Goal: Task Accomplishment & Management: Use online tool/utility

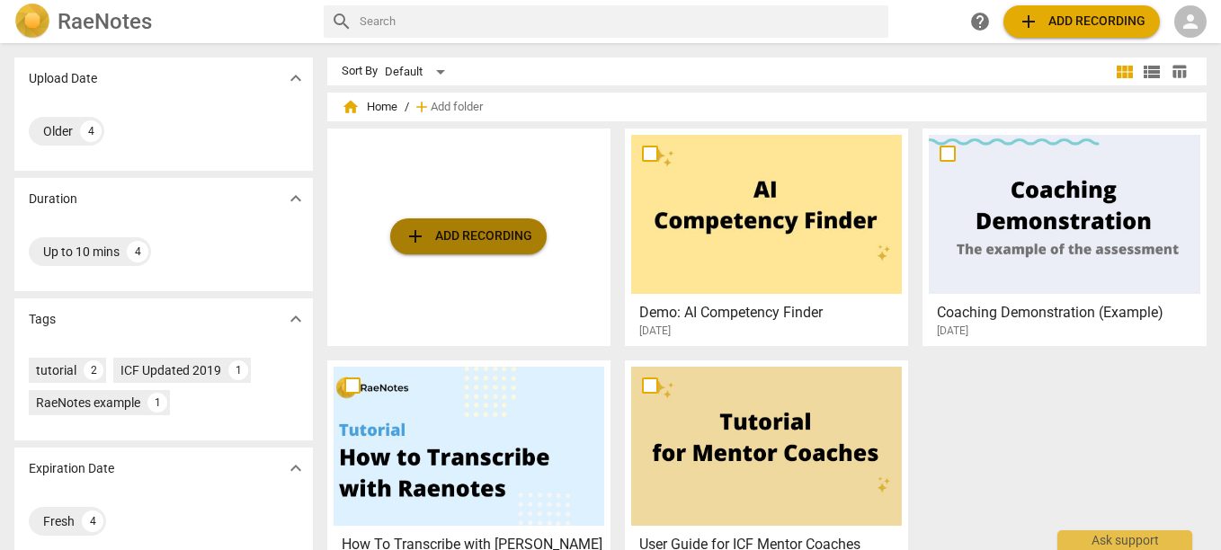
click at [425, 235] on span "add Add recording" at bounding box center [469, 237] width 128 height 22
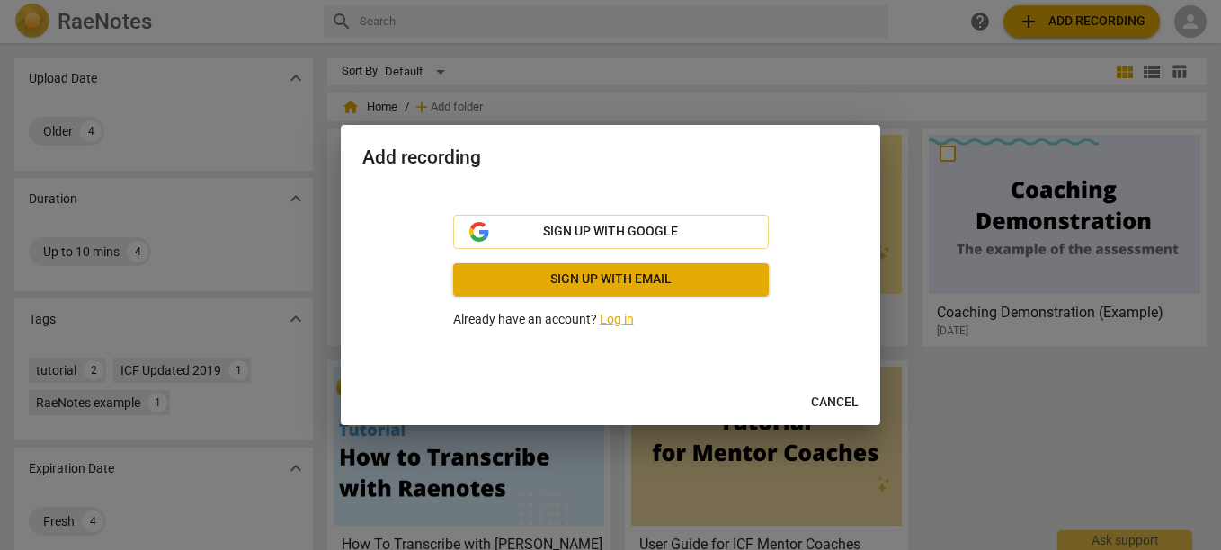
click at [614, 100] on div at bounding box center [610, 275] width 1221 height 550
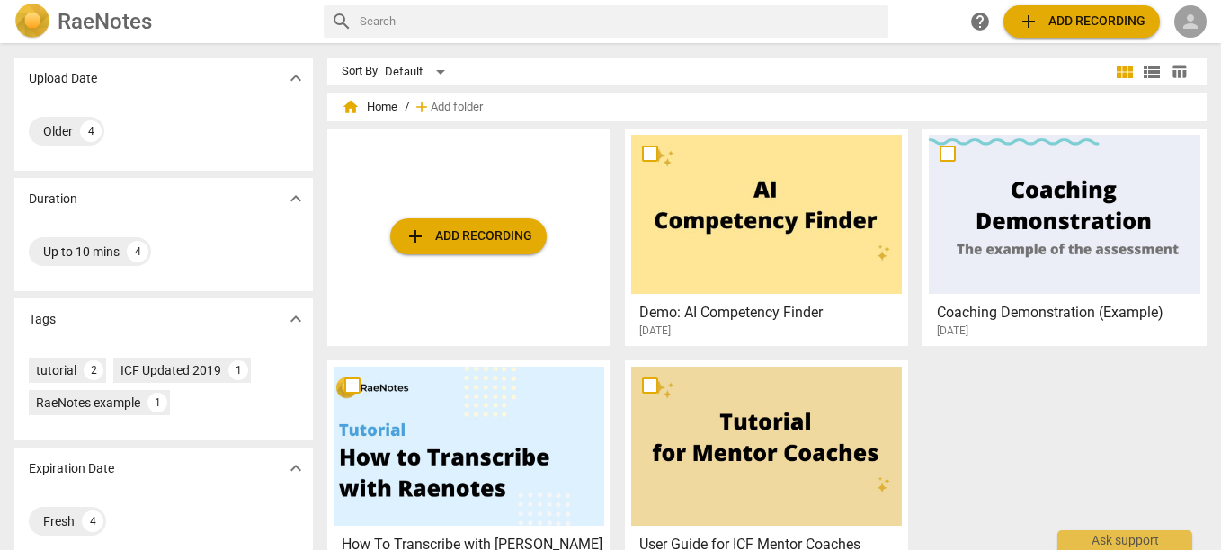
click at [1192, 16] on span "person" at bounding box center [1190, 22] width 22 height 22
click at [1170, 37] on li "Login" at bounding box center [1175, 43] width 65 height 43
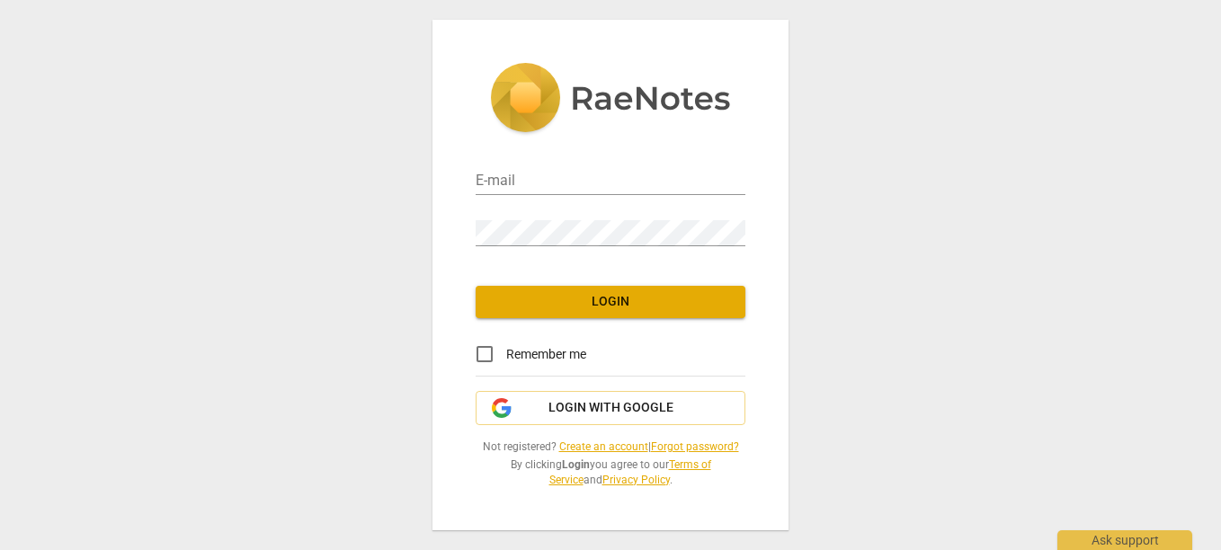
type input "[EMAIL_ADDRESS][DOMAIN_NAME]"
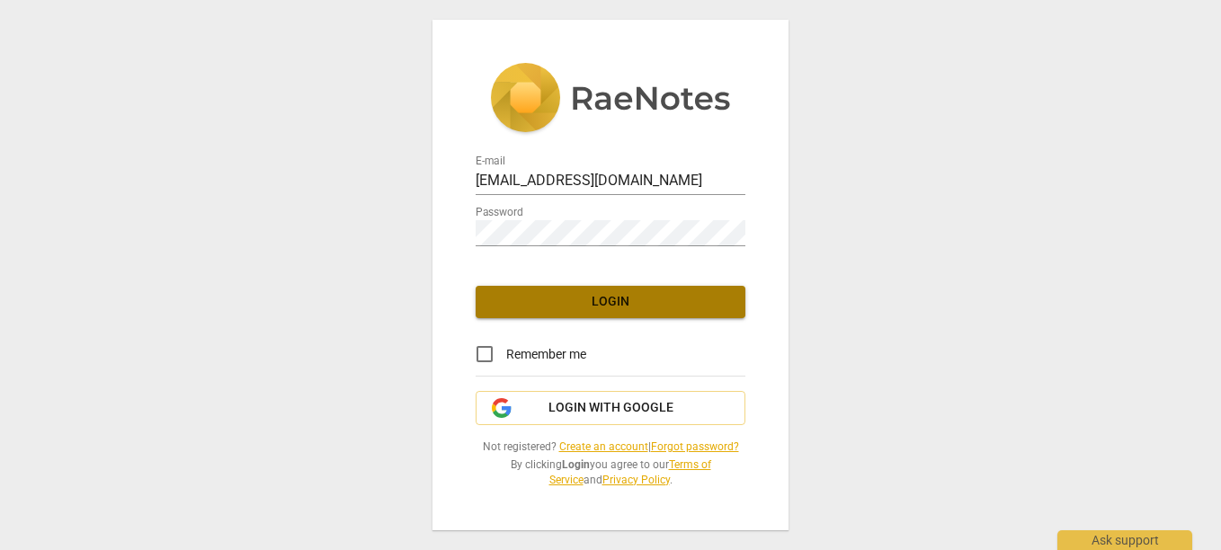
click at [614, 305] on span "Login" at bounding box center [610, 302] width 241 height 18
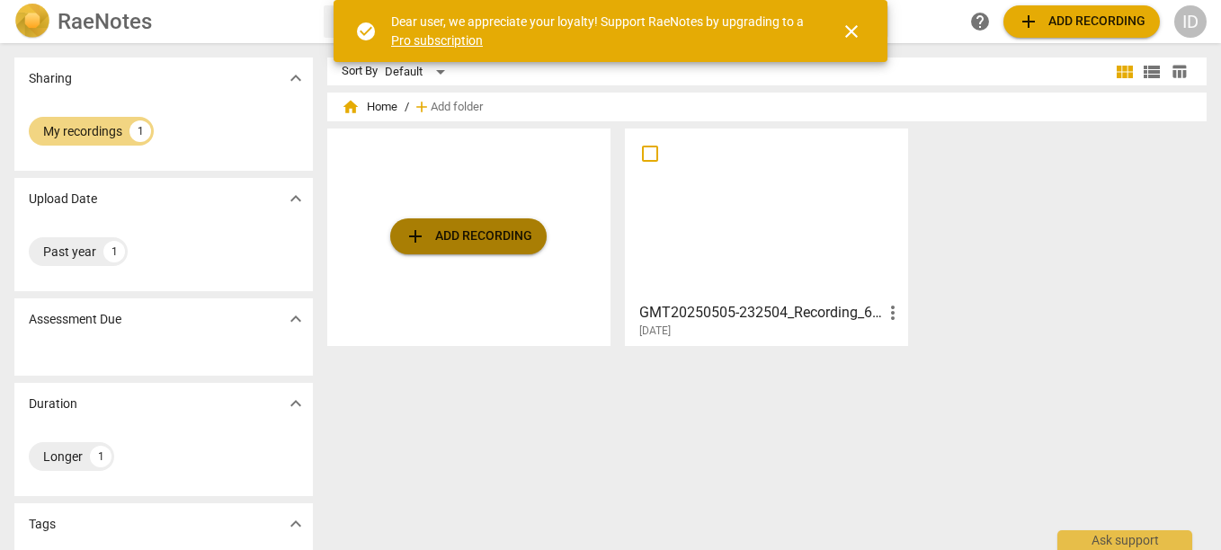
click at [411, 237] on span "add" at bounding box center [416, 237] width 22 height 22
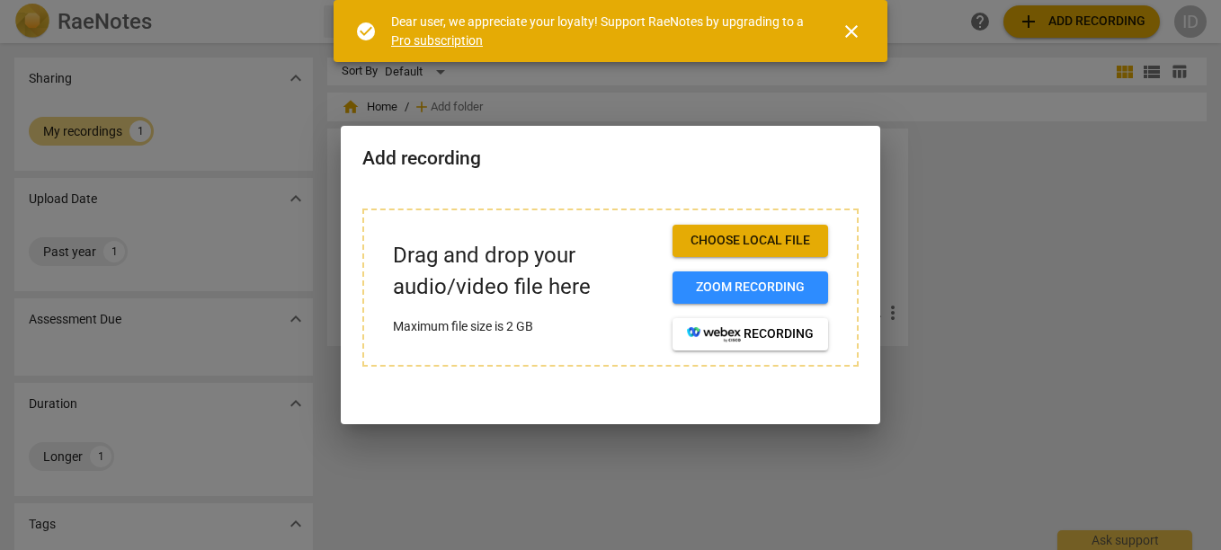
click at [657, 496] on div at bounding box center [610, 275] width 1221 height 550
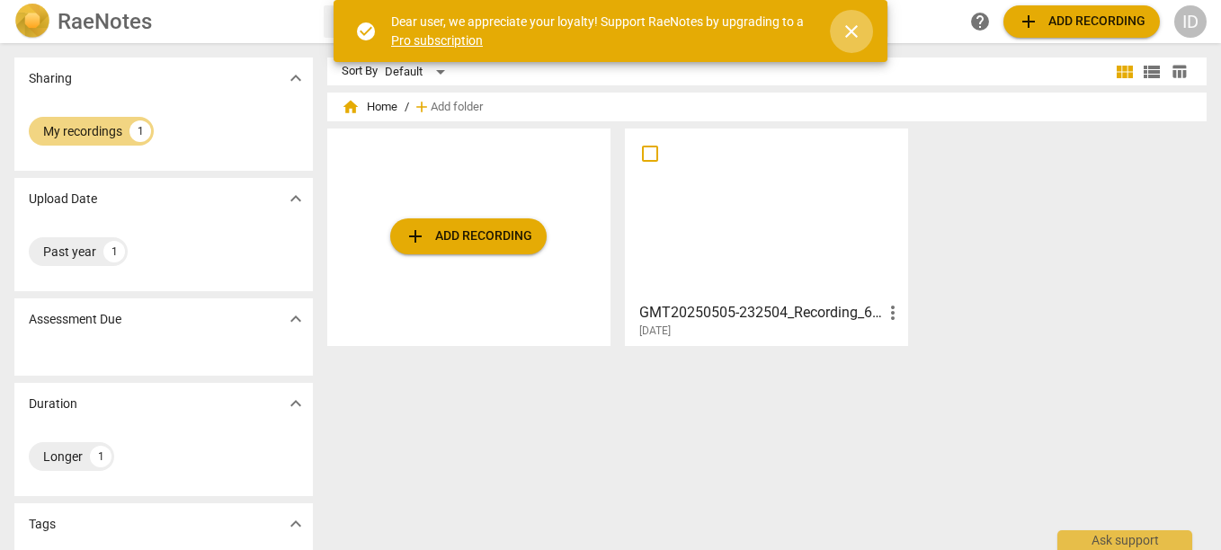
click at [842, 31] on span "close" at bounding box center [852, 32] width 22 height 22
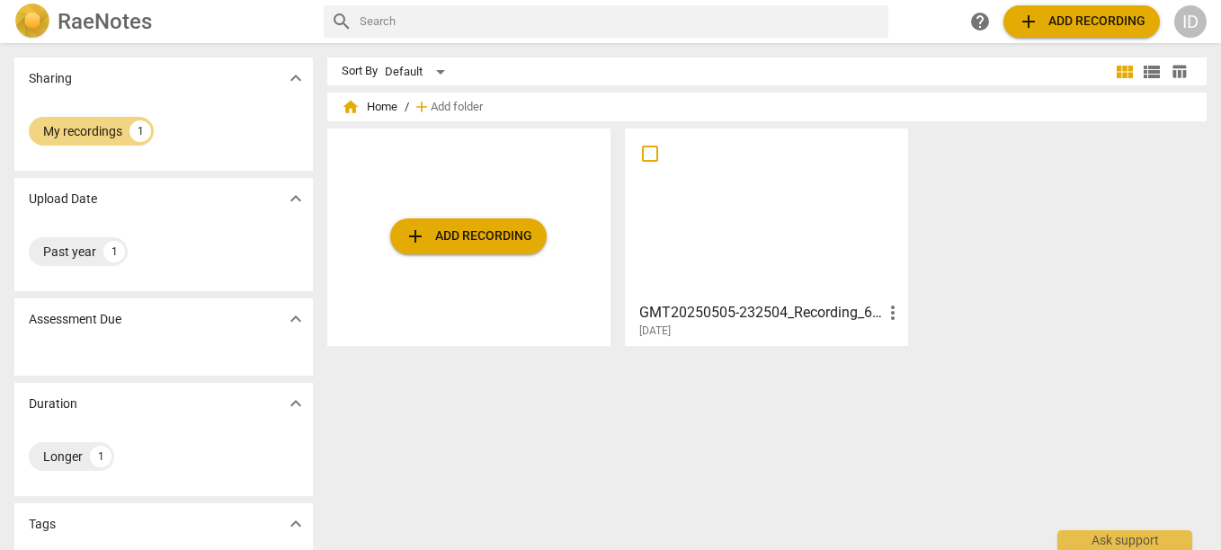
click at [1024, 25] on span "add" at bounding box center [1029, 22] width 22 height 22
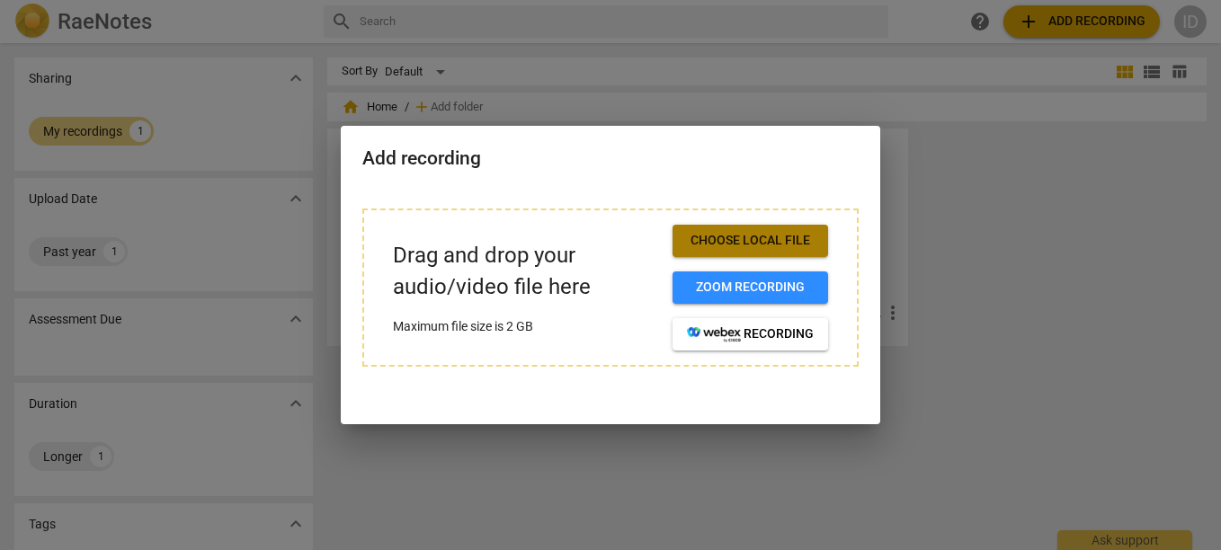
click at [715, 227] on button "Choose local file" at bounding box center [750, 241] width 156 height 32
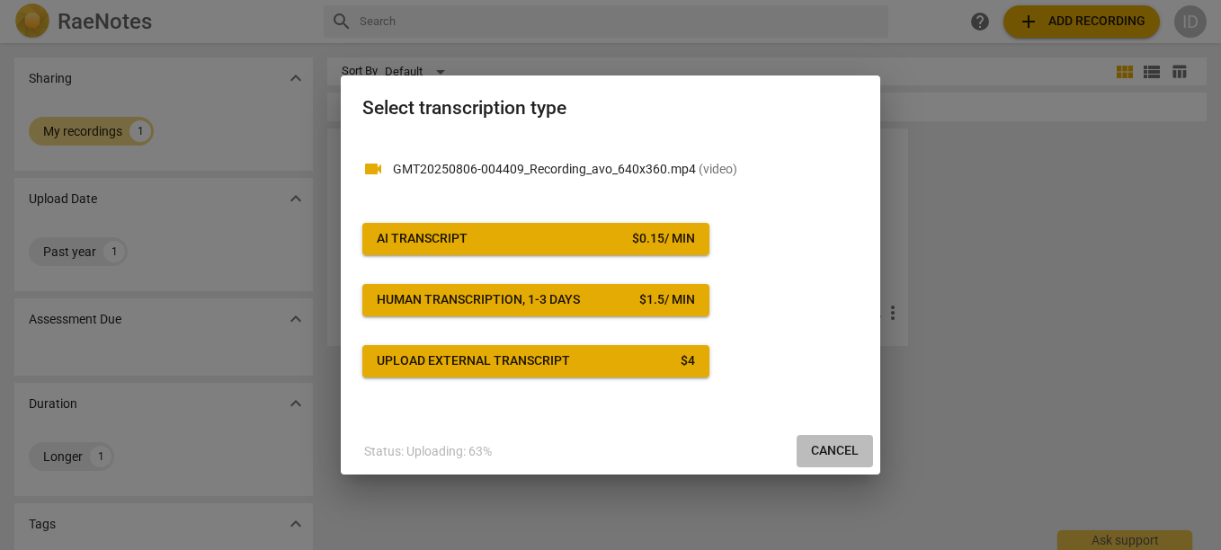
click at [810, 451] on button "Cancel" at bounding box center [835, 451] width 76 height 32
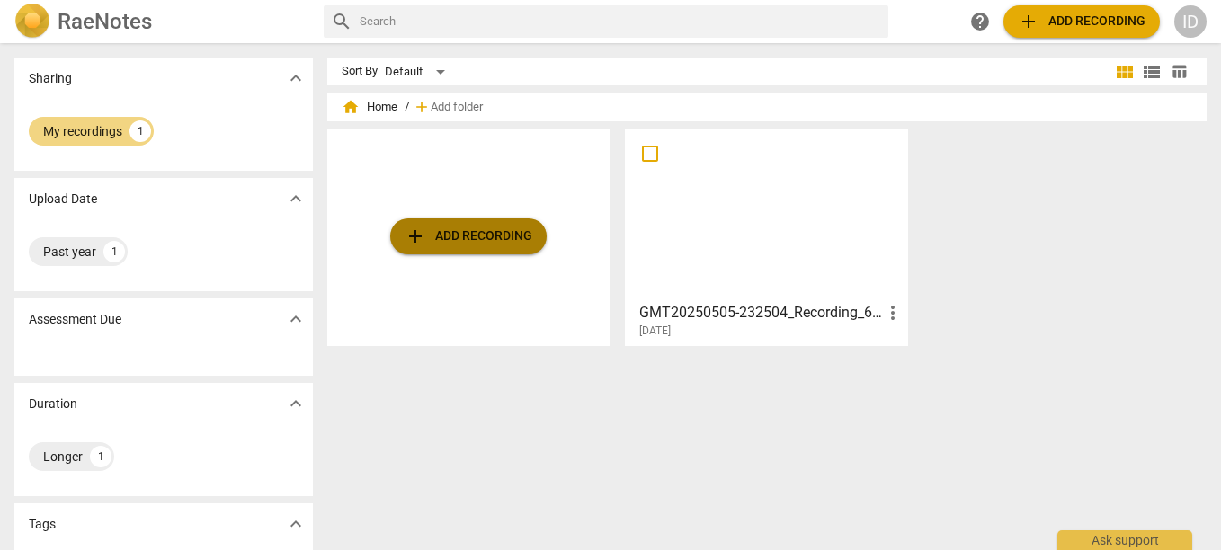
click at [447, 227] on span "add Add recording" at bounding box center [469, 237] width 128 height 22
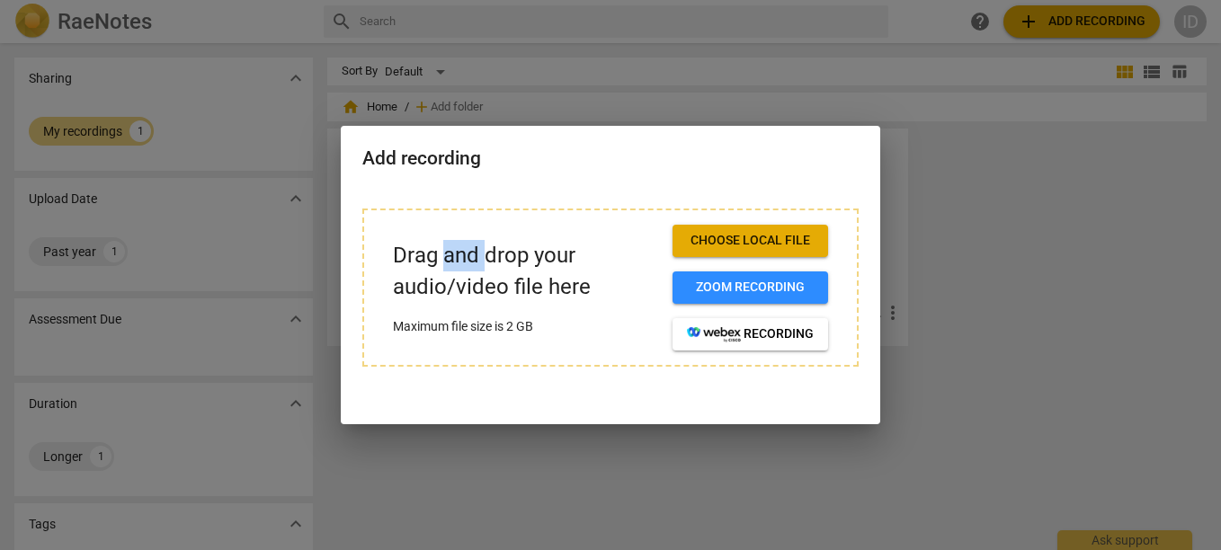
click at [447, 227] on div "Drag and drop your audio/video file here Maximum file size is 2 GB Choose local…" at bounding box center [610, 288] width 435 height 126
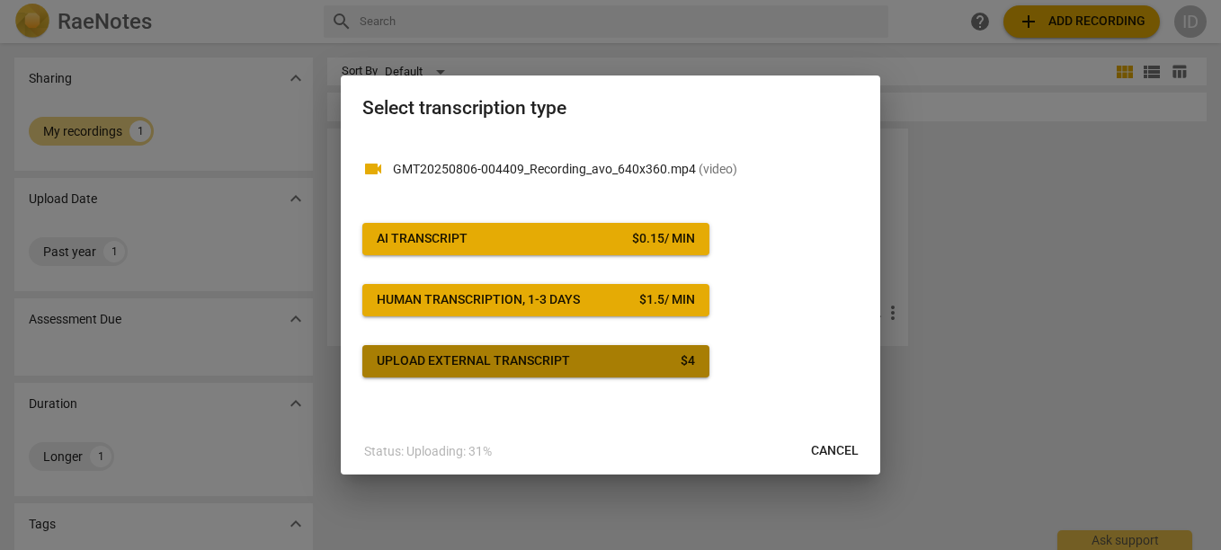
click at [645, 367] on span "Upload external transcript $ 4" at bounding box center [536, 361] width 318 height 18
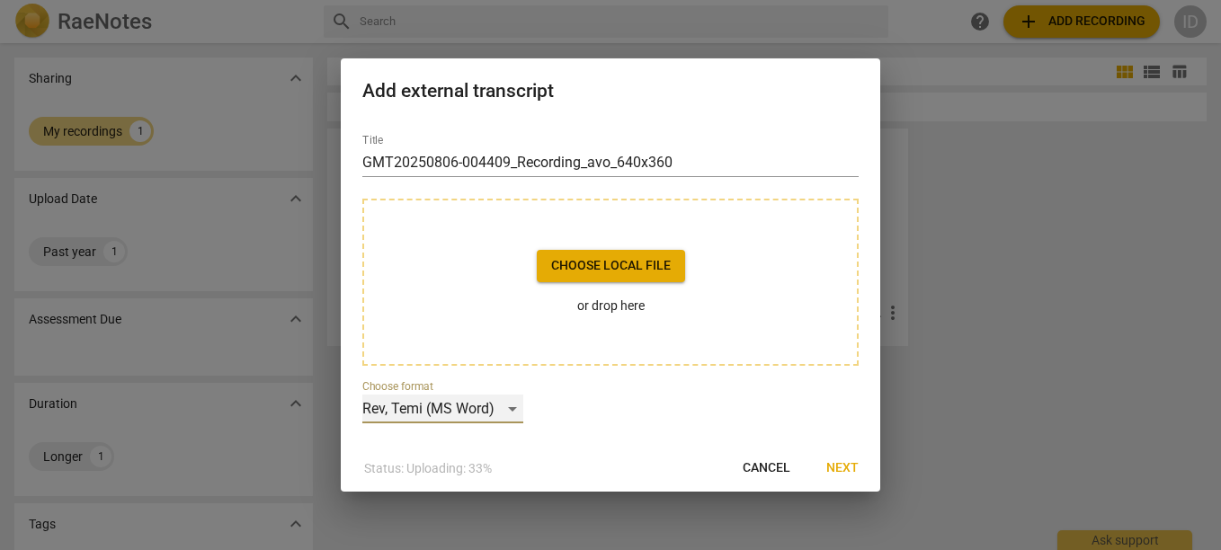
click at [512, 409] on div "Rev, Temi (MS Word)" at bounding box center [442, 409] width 161 height 29
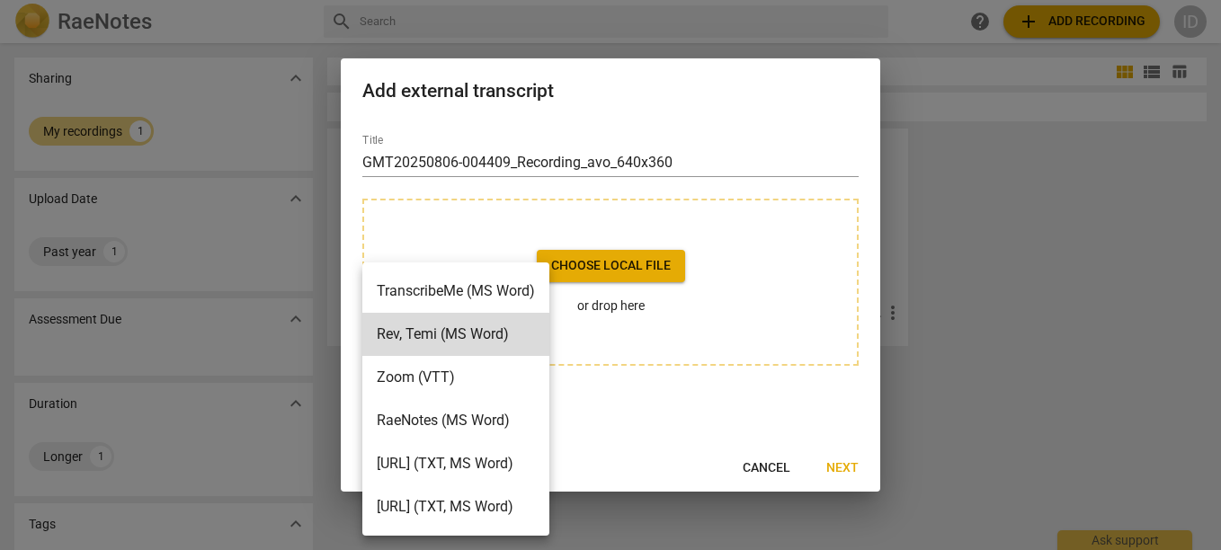
click at [646, 418] on div at bounding box center [610, 275] width 1221 height 550
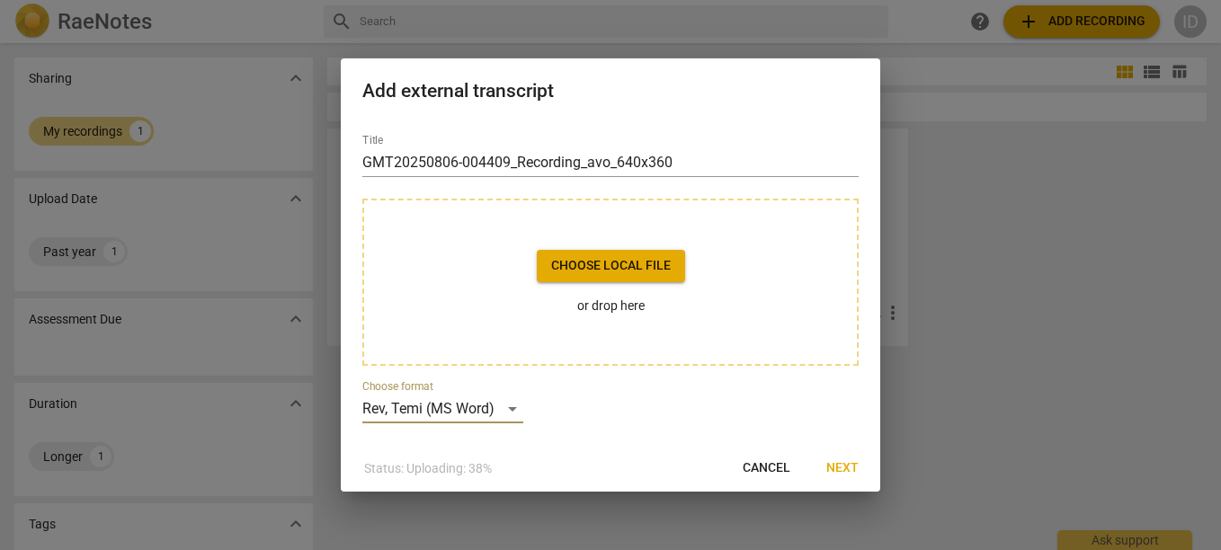
click at [846, 464] on span "Next" at bounding box center [842, 468] width 32 height 18
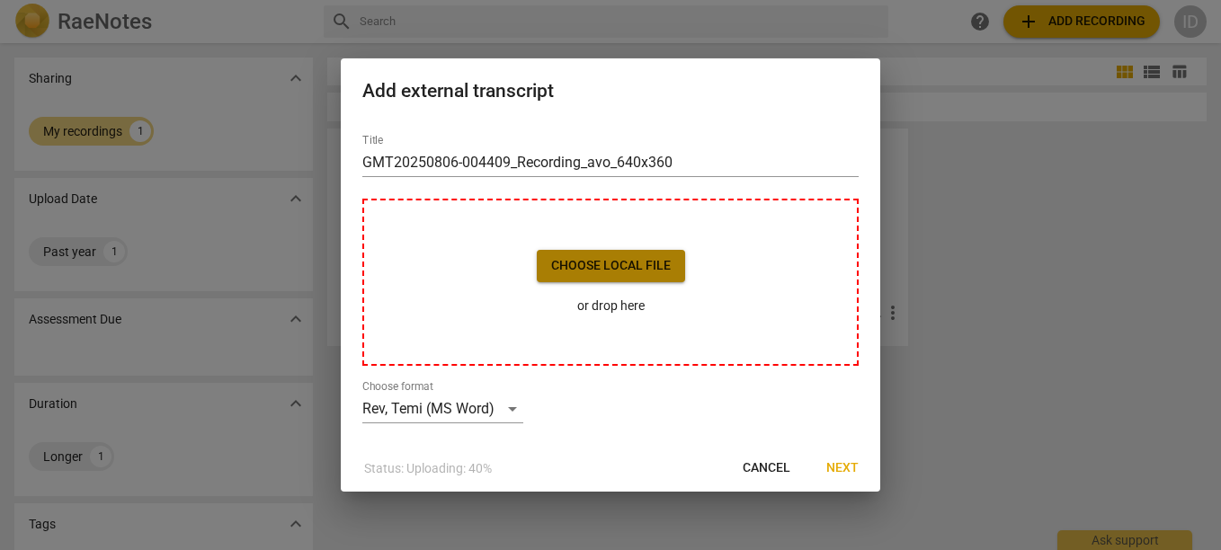
click at [635, 258] on span "Choose local file" at bounding box center [611, 266] width 120 height 18
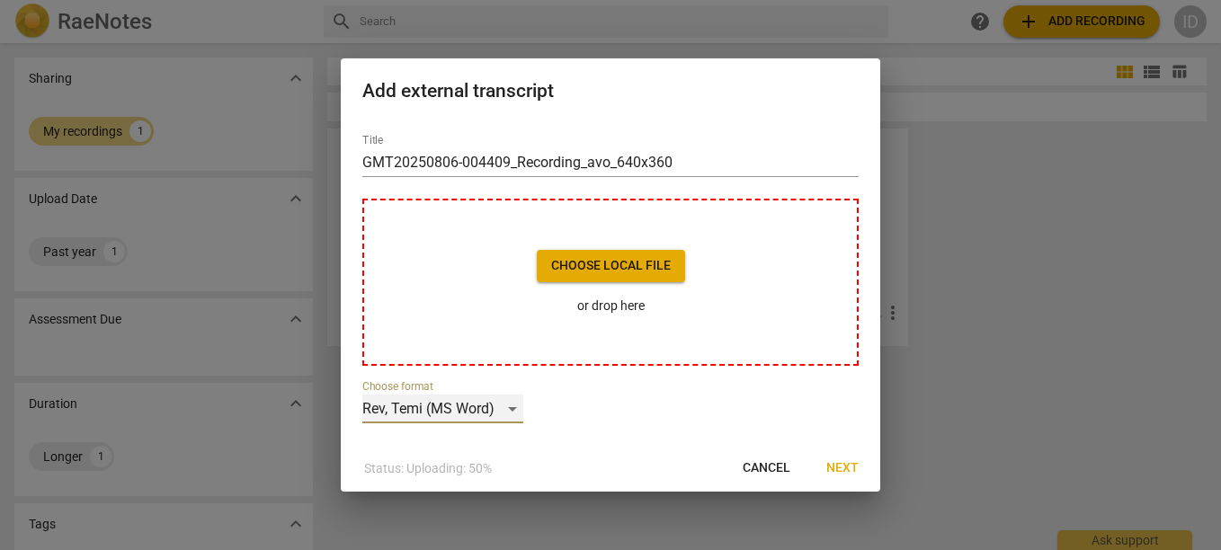
click at [512, 403] on div "Rev, Temi (MS Word)" at bounding box center [442, 409] width 161 height 29
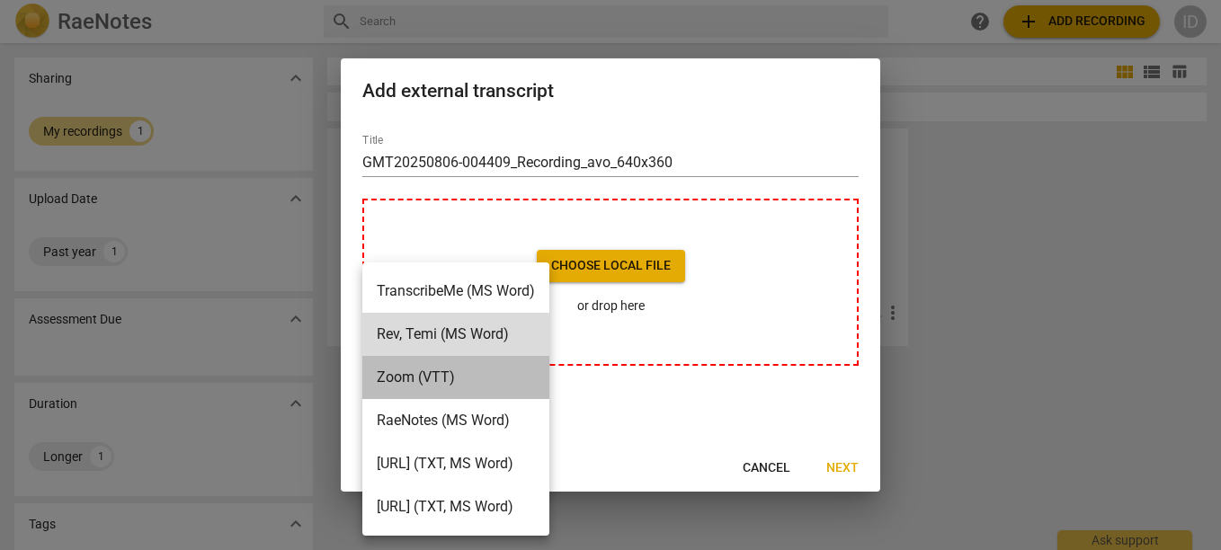
click at [458, 379] on li "Zoom (VTT)" at bounding box center [455, 377] width 187 height 43
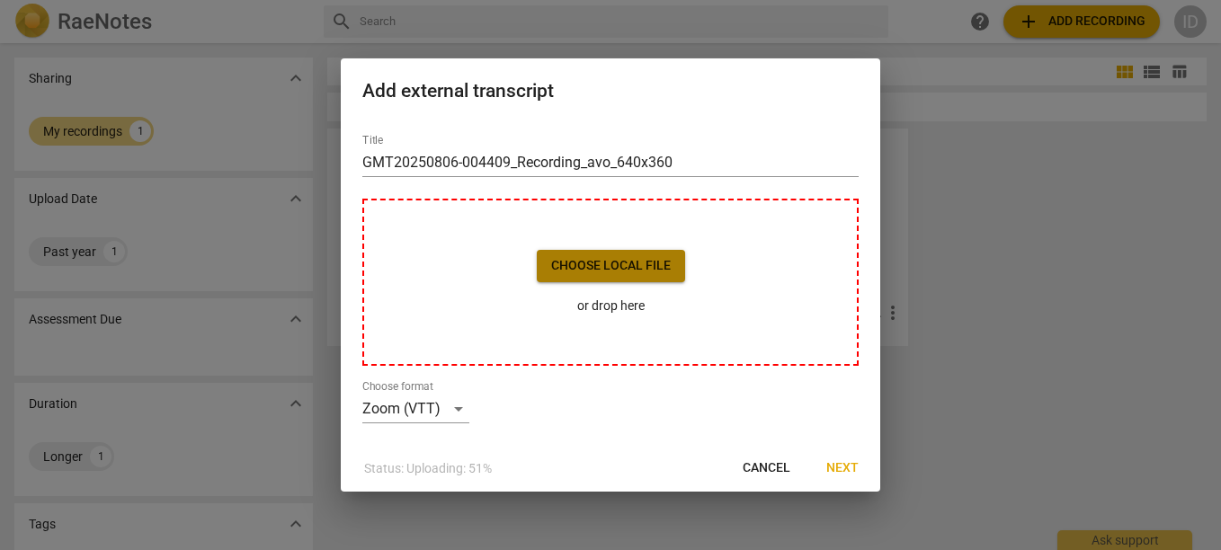
click at [592, 260] on span "Choose local file" at bounding box center [611, 266] width 120 height 18
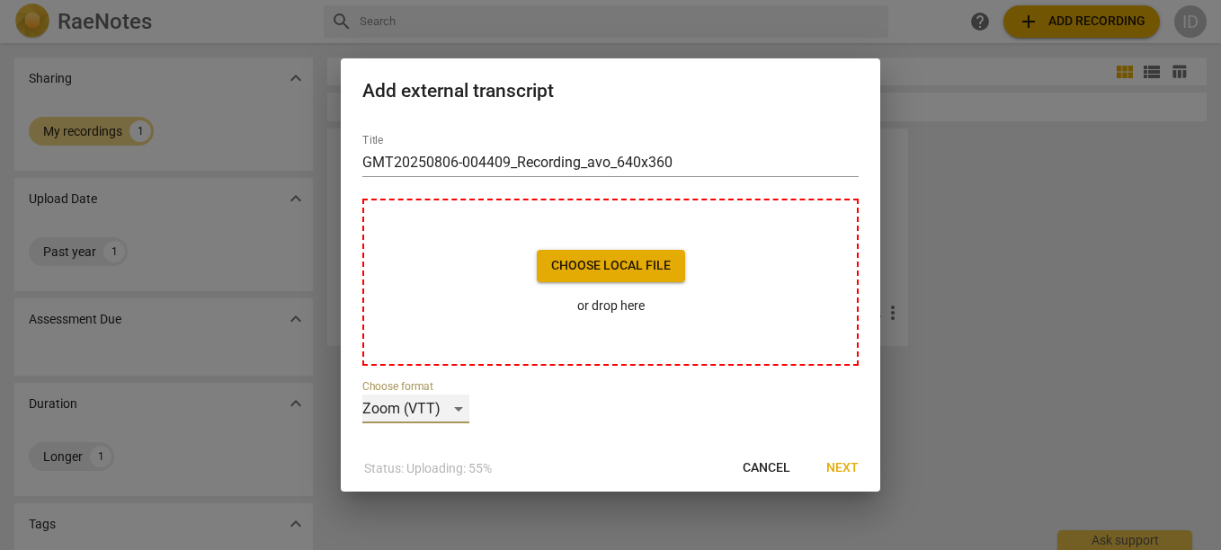
click at [456, 418] on div "Zoom (VTT)" at bounding box center [415, 409] width 107 height 29
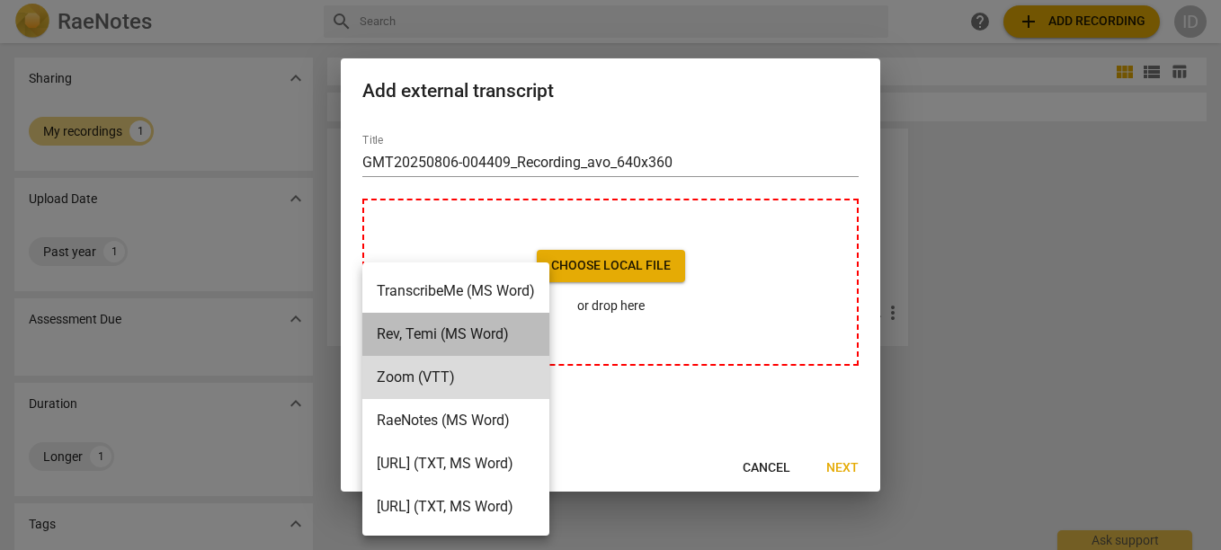
click at [498, 339] on li "Rev, Temi (MS Word)" at bounding box center [455, 334] width 187 height 43
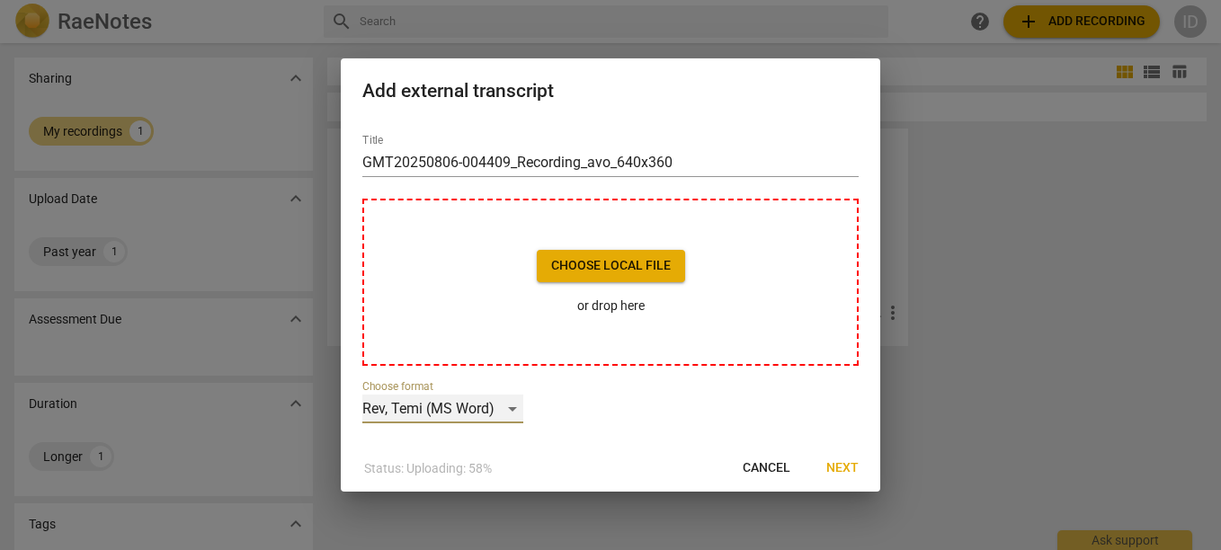
click at [511, 405] on div "Rev, Temi (MS Word)" at bounding box center [442, 409] width 161 height 29
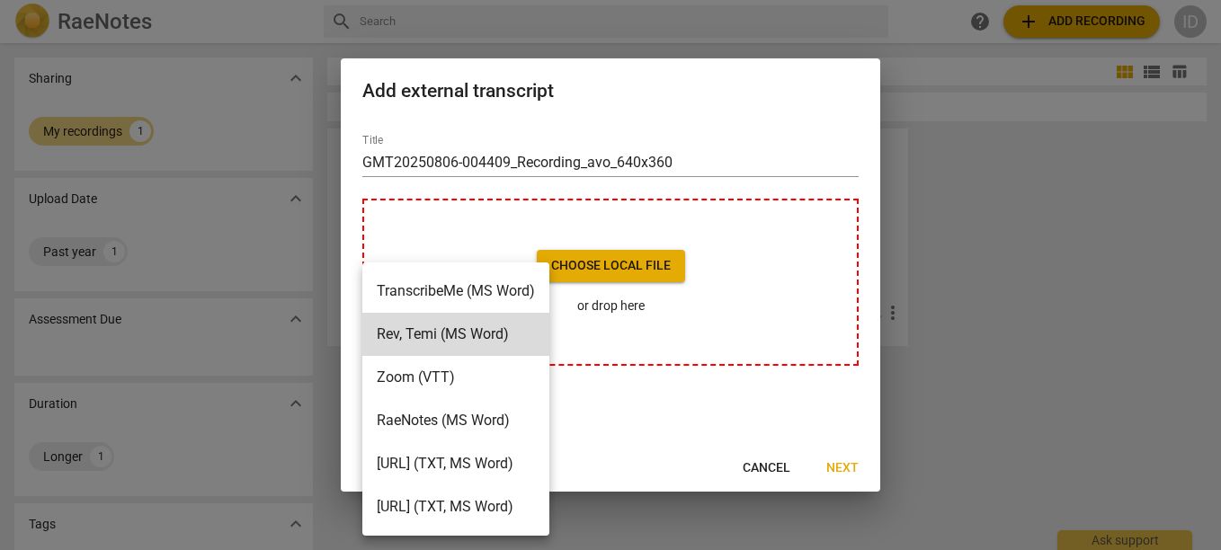
click at [516, 286] on li "TranscribeMe (MS Word)" at bounding box center [455, 291] width 187 height 43
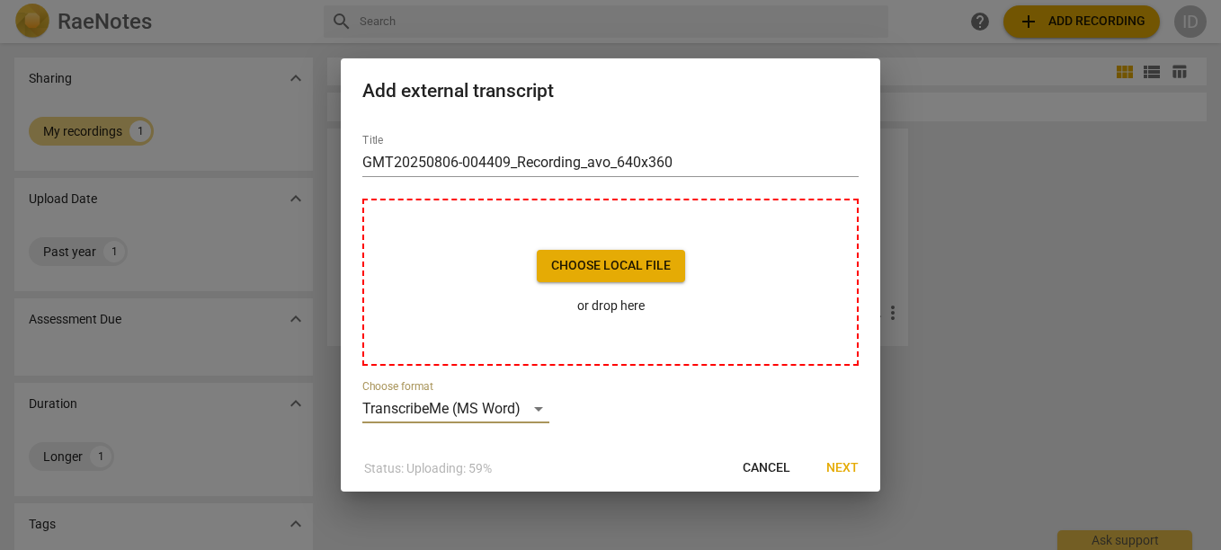
click at [839, 467] on span "Next" at bounding box center [842, 468] width 32 height 18
click at [541, 410] on div "TranscribeMe (MS Word)" at bounding box center [455, 409] width 187 height 29
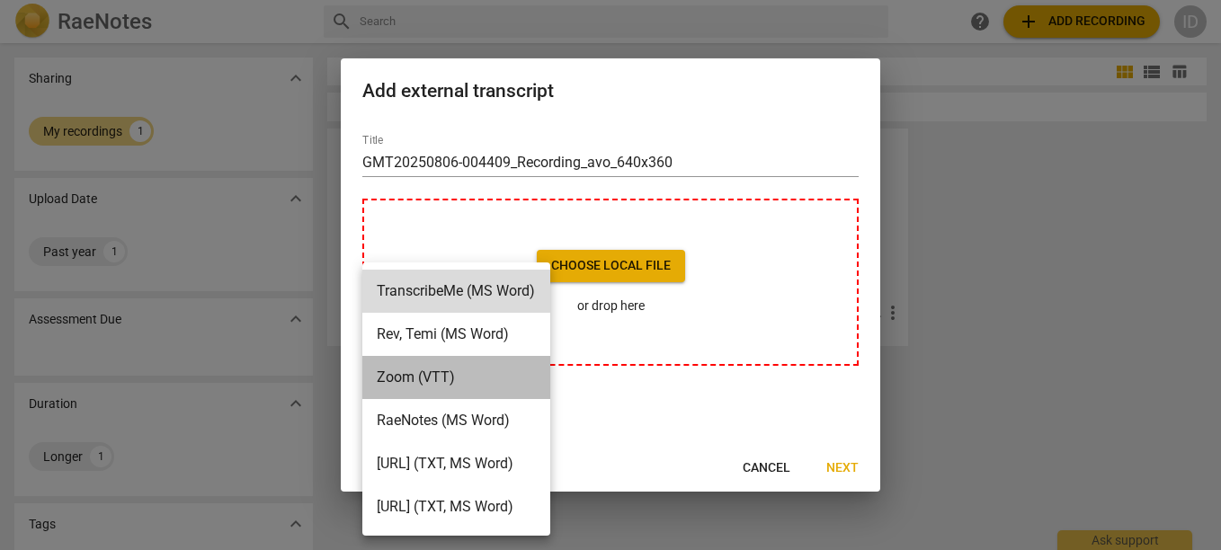
click at [415, 376] on li "Zoom (VTT)" at bounding box center [456, 377] width 188 height 43
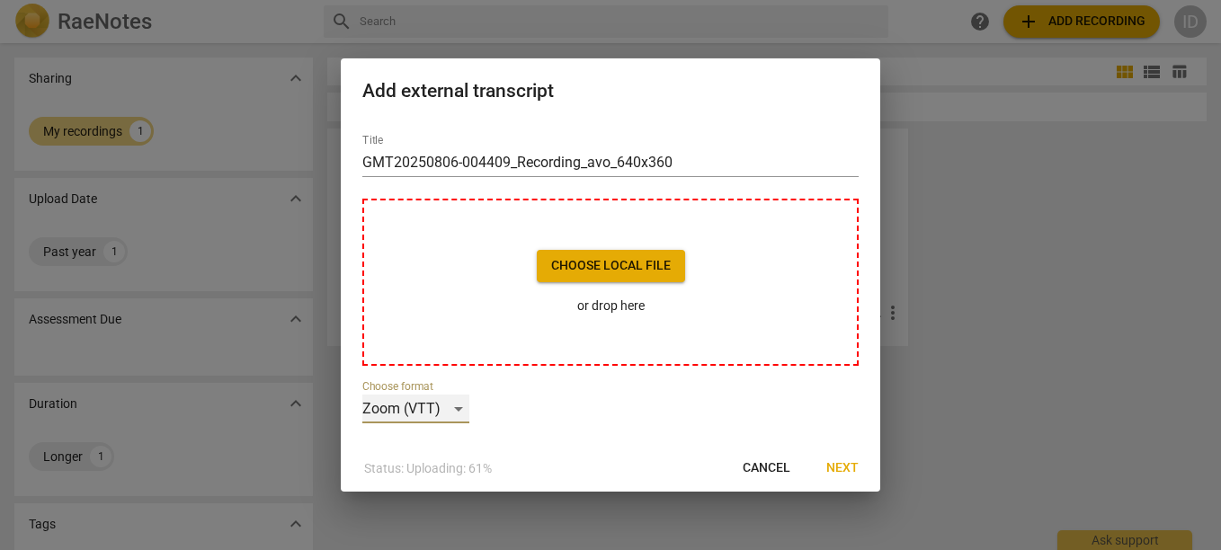
click at [450, 408] on div "Zoom (VTT)" at bounding box center [415, 409] width 107 height 29
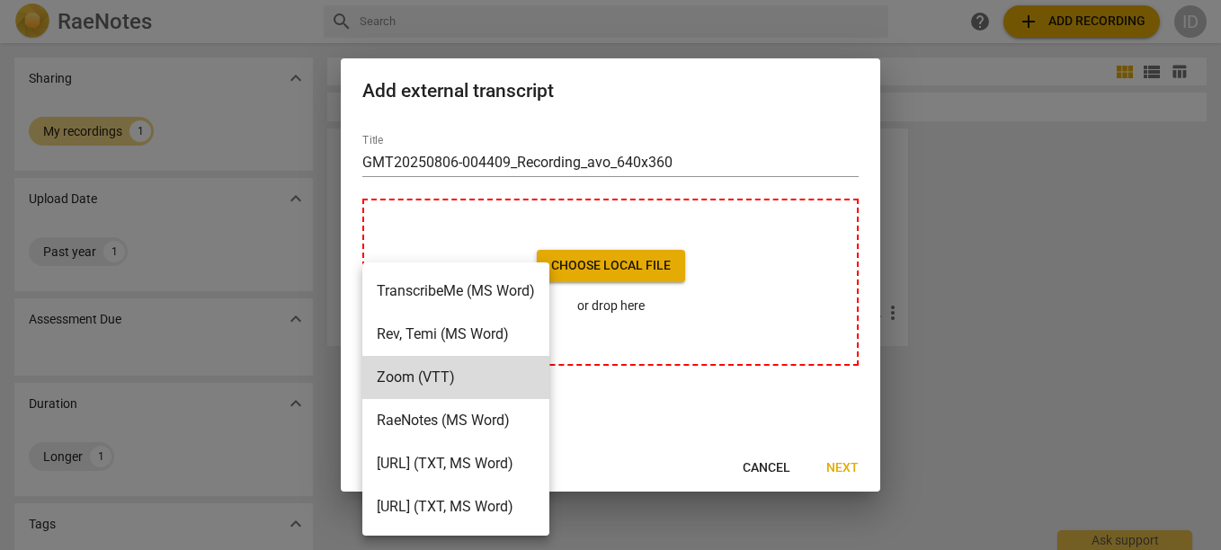
click at [494, 329] on li "Rev, Temi (MS Word)" at bounding box center [455, 334] width 187 height 43
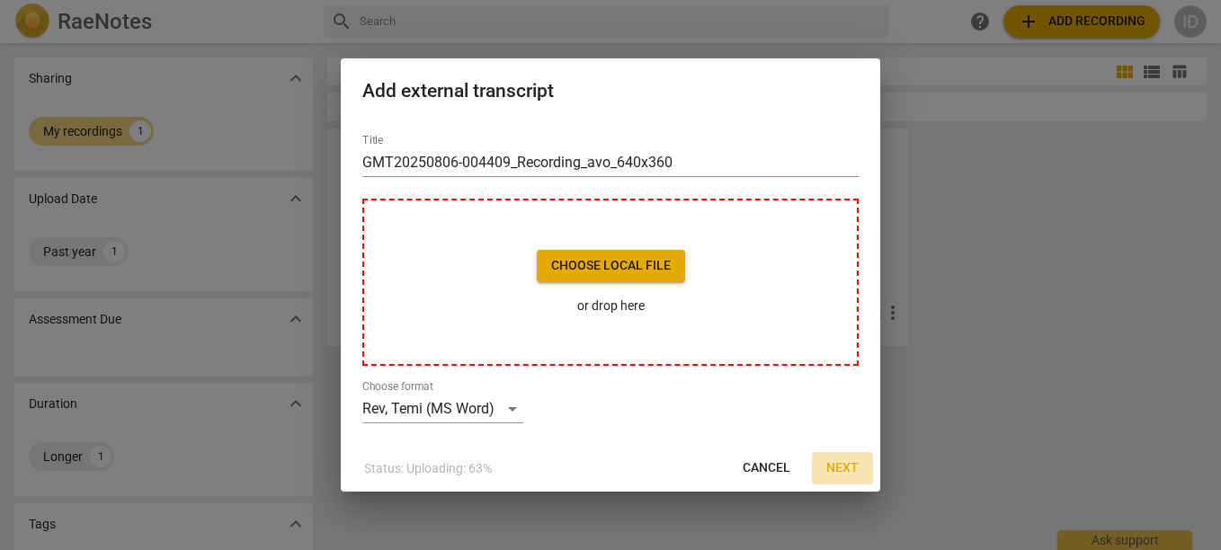
click at [845, 458] on button "Next" at bounding box center [842, 468] width 61 height 32
click at [842, 463] on span "Next" at bounding box center [842, 468] width 32 height 18
click at [632, 265] on span "Choose local file" at bounding box center [611, 266] width 120 height 18
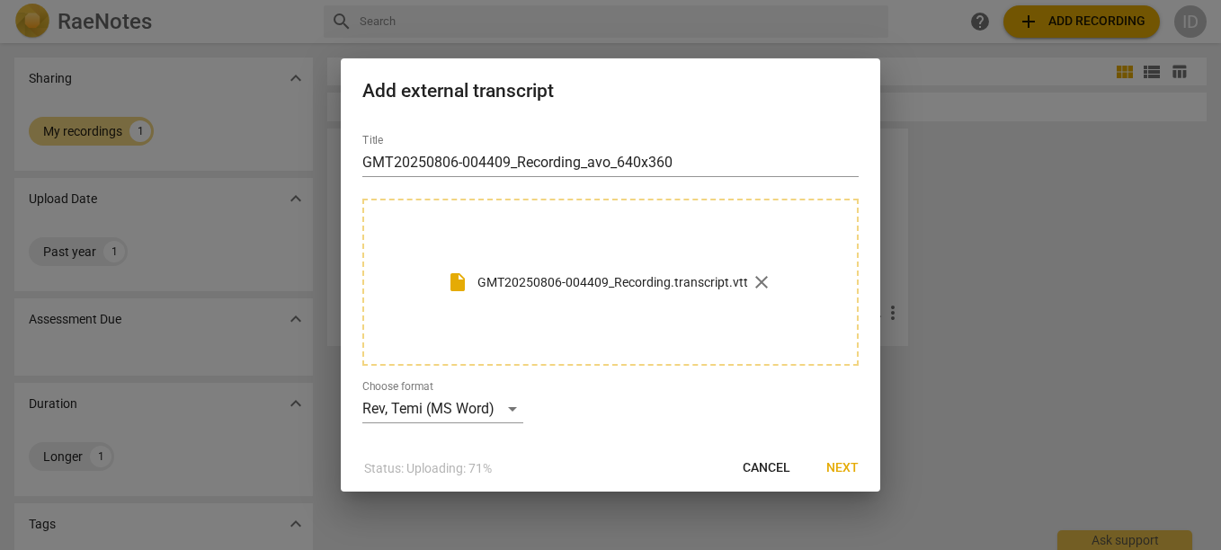
click at [608, 288] on p "GMT20250806-004409_Recording.transcript.vtt" at bounding box center [612, 282] width 271 height 19
click at [850, 456] on button "Next" at bounding box center [842, 468] width 61 height 32
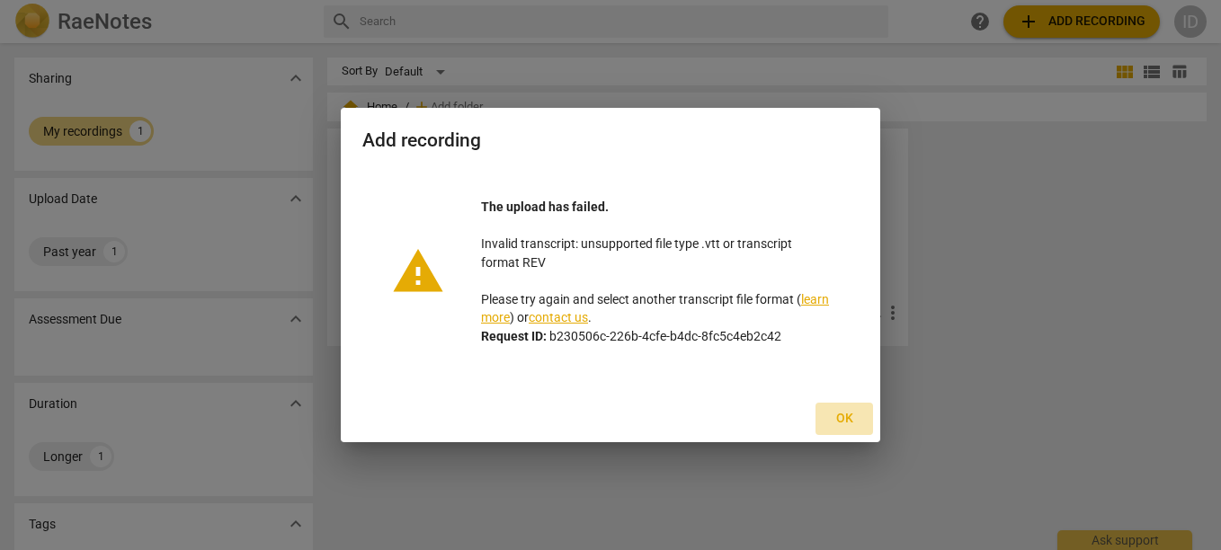
click at [847, 422] on span "Ok" at bounding box center [844, 419] width 29 height 18
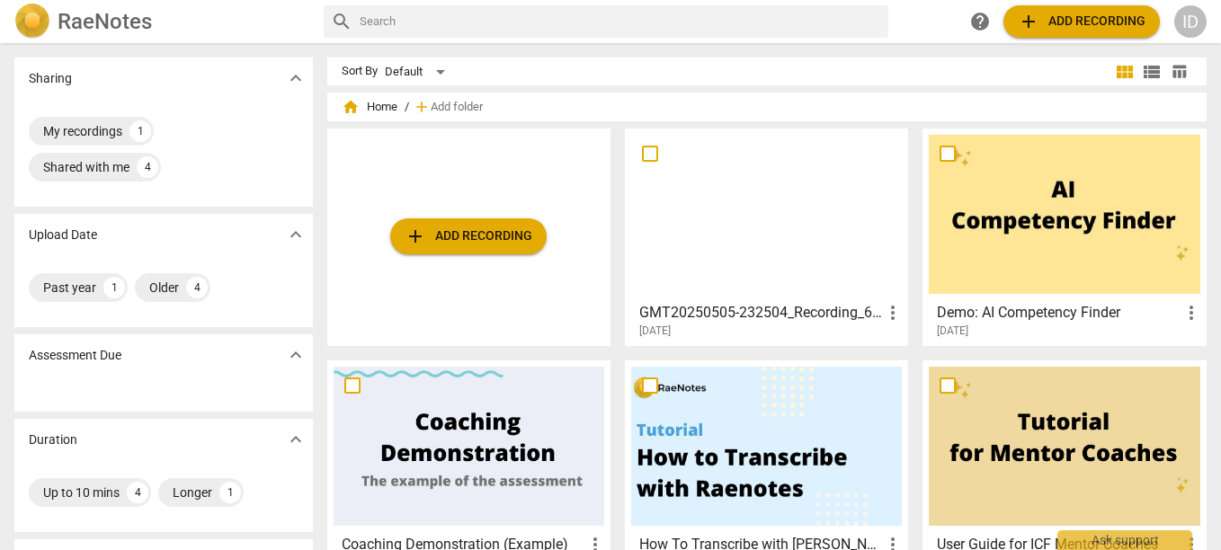
click at [593, 427] on div at bounding box center [469, 446] width 271 height 159
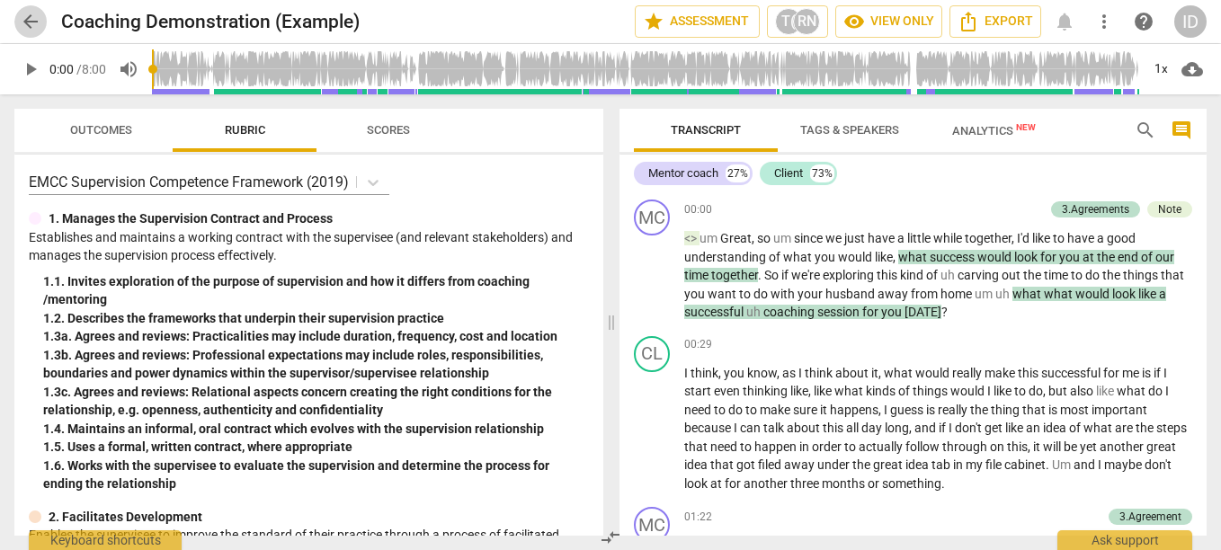
click at [39, 21] on span "arrow_back" at bounding box center [31, 22] width 22 height 22
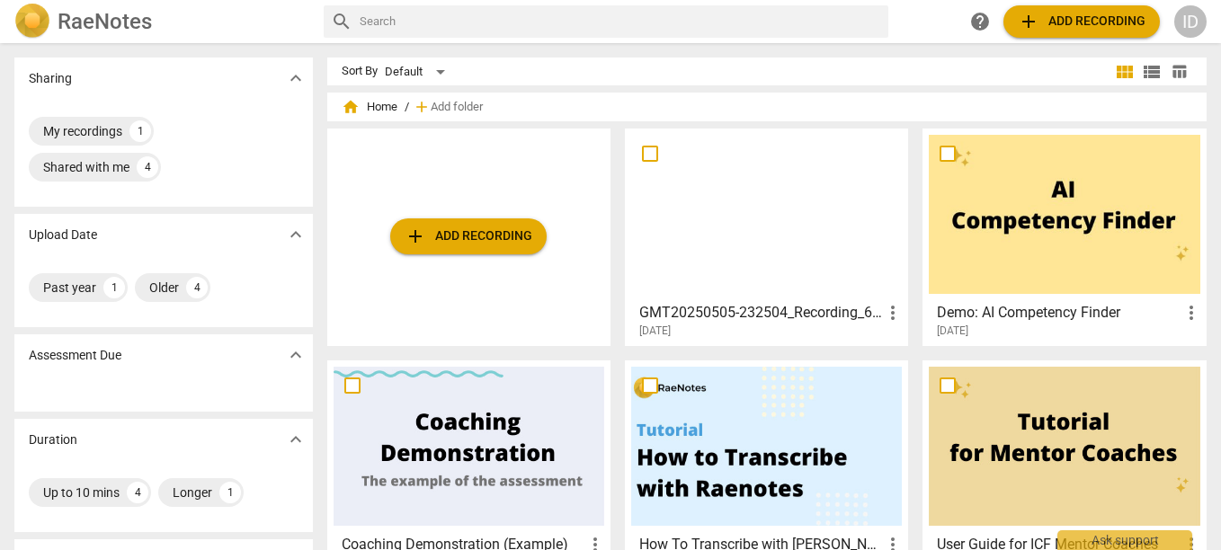
click at [427, 109] on span "add" at bounding box center [422, 107] width 18 height 18
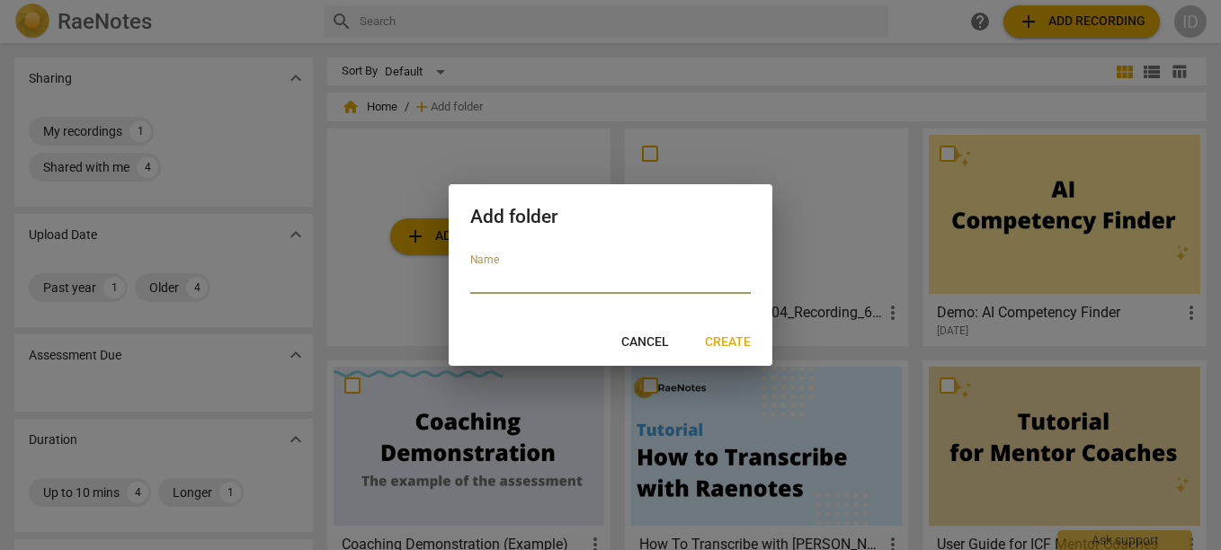
click at [650, 343] on span "Cancel" at bounding box center [645, 343] width 48 height 18
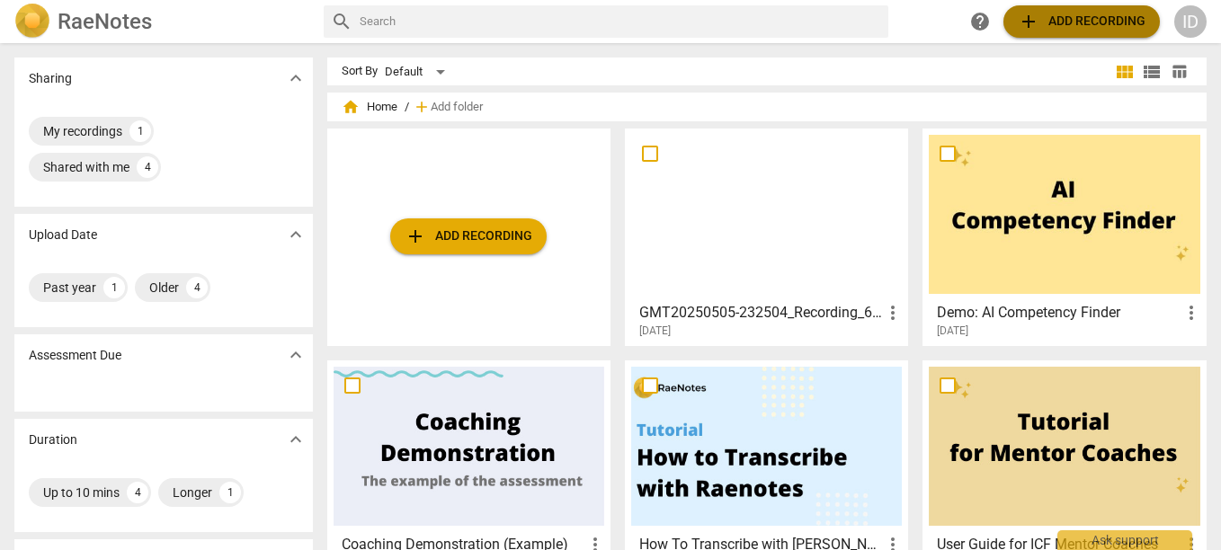
click at [1048, 22] on span "add Add recording" at bounding box center [1082, 22] width 128 height 22
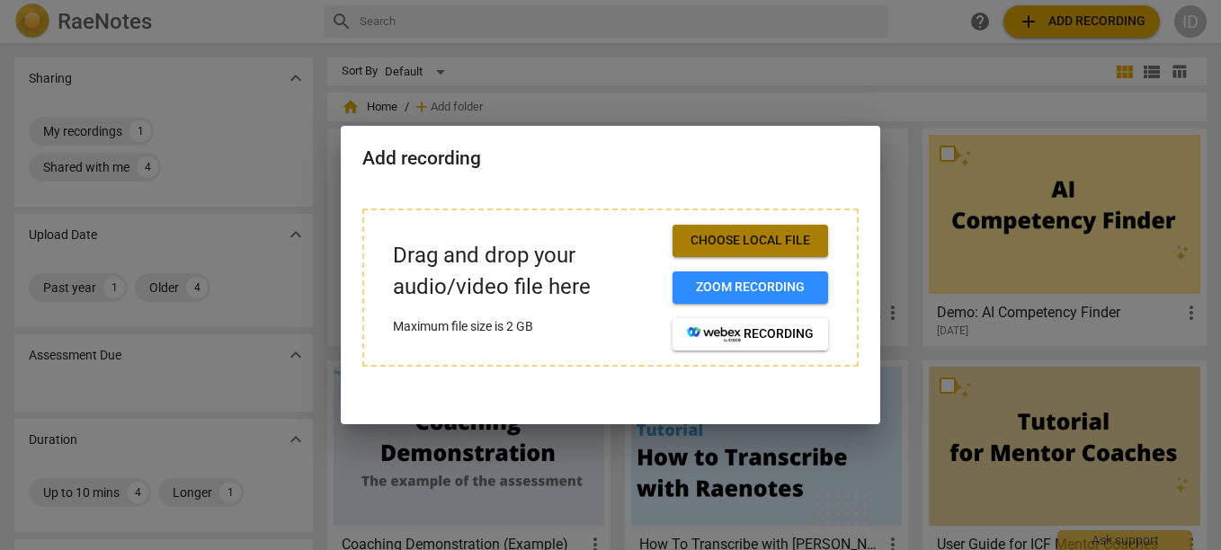
click at [730, 245] on span "Choose local file" at bounding box center [750, 241] width 127 height 18
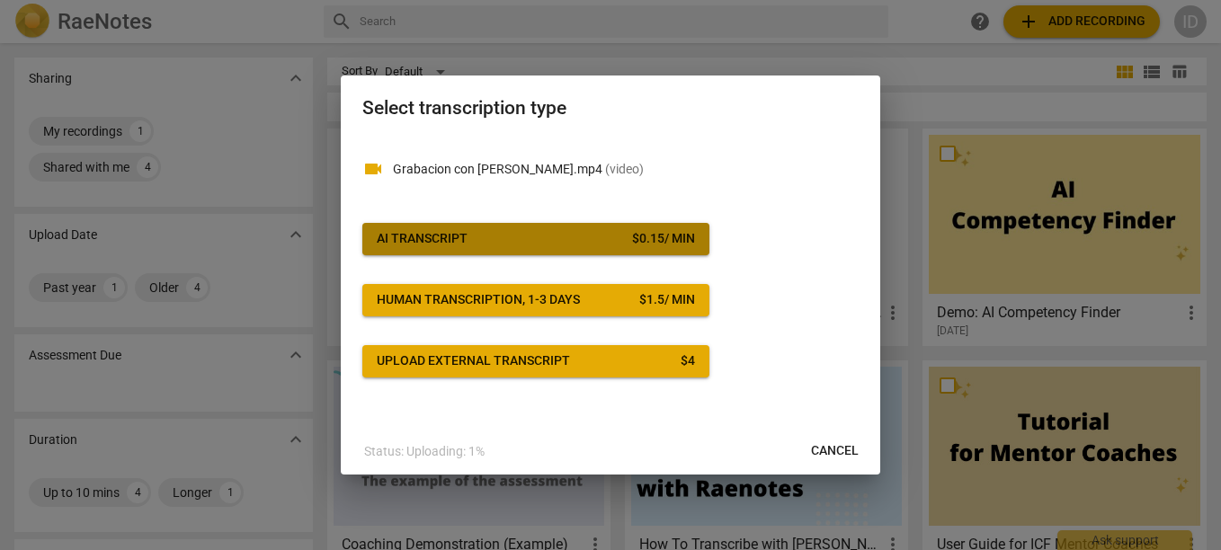
click at [626, 232] on span "AI Transcript $ 0.15 / min" at bounding box center [536, 239] width 318 height 18
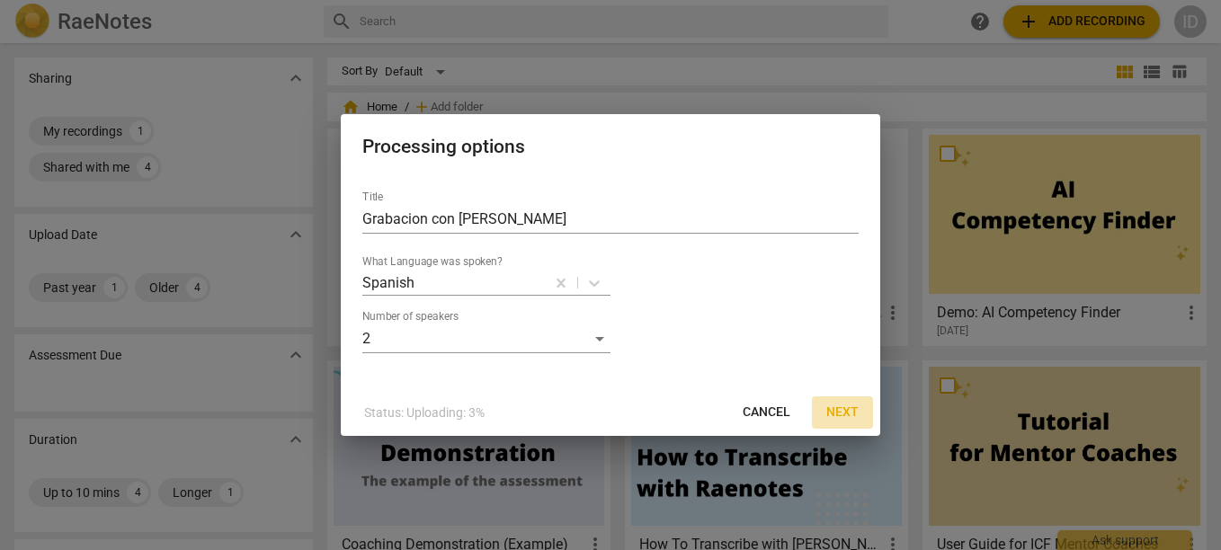
click at [842, 414] on span "Next" at bounding box center [842, 413] width 32 height 18
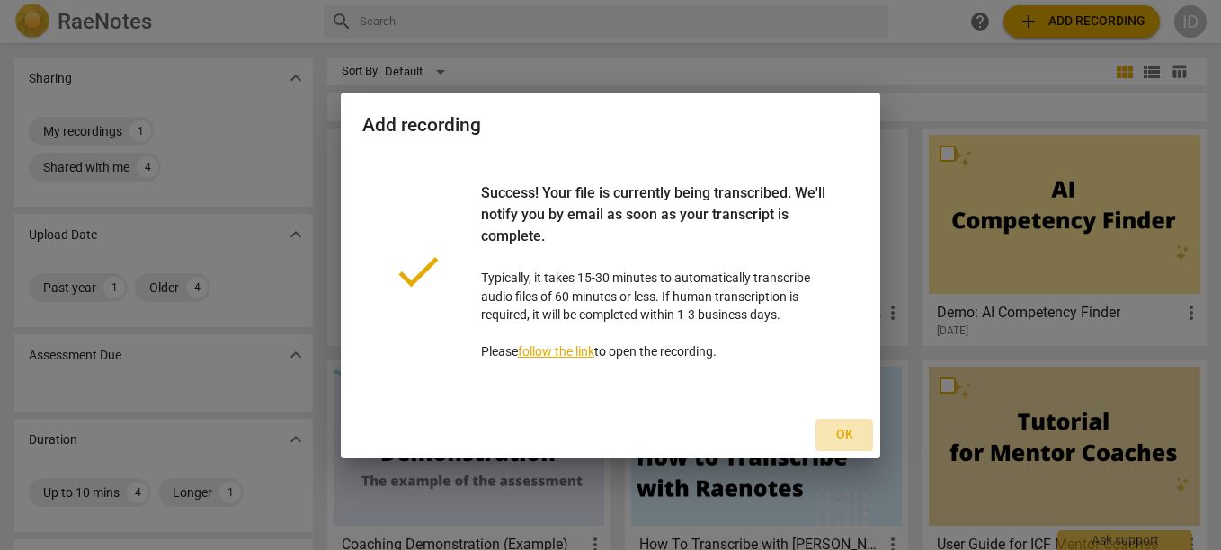
click at [848, 435] on span "Ok" at bounding box center [844, 435] width 29 height 18
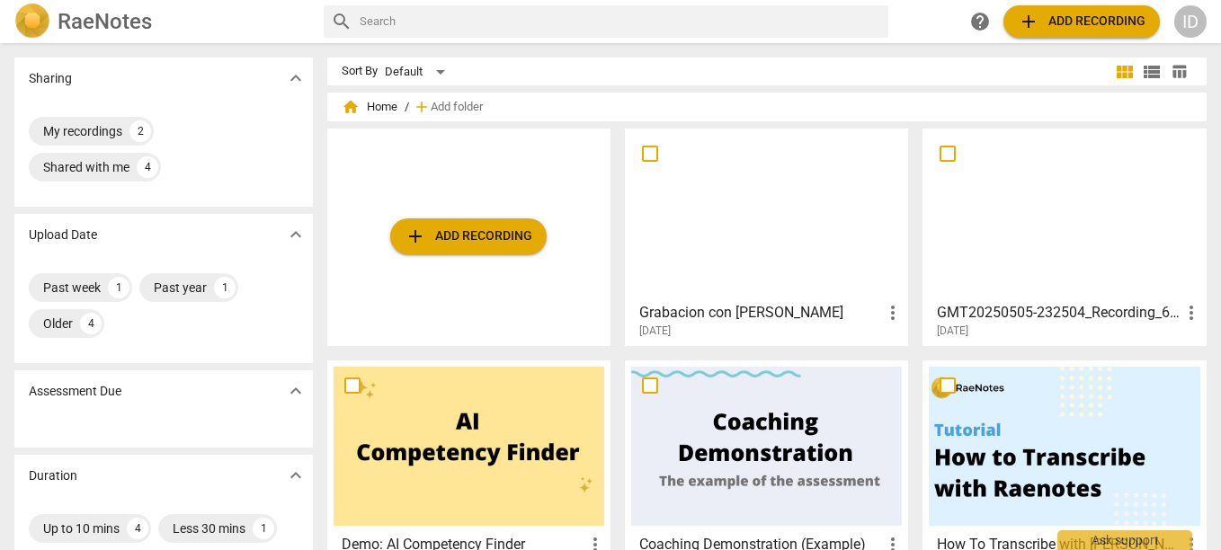
click at [711, 315] on h3 "Grabacion con [PERSON_NAME]" at bounding box center [760, 313] width 243 height 22
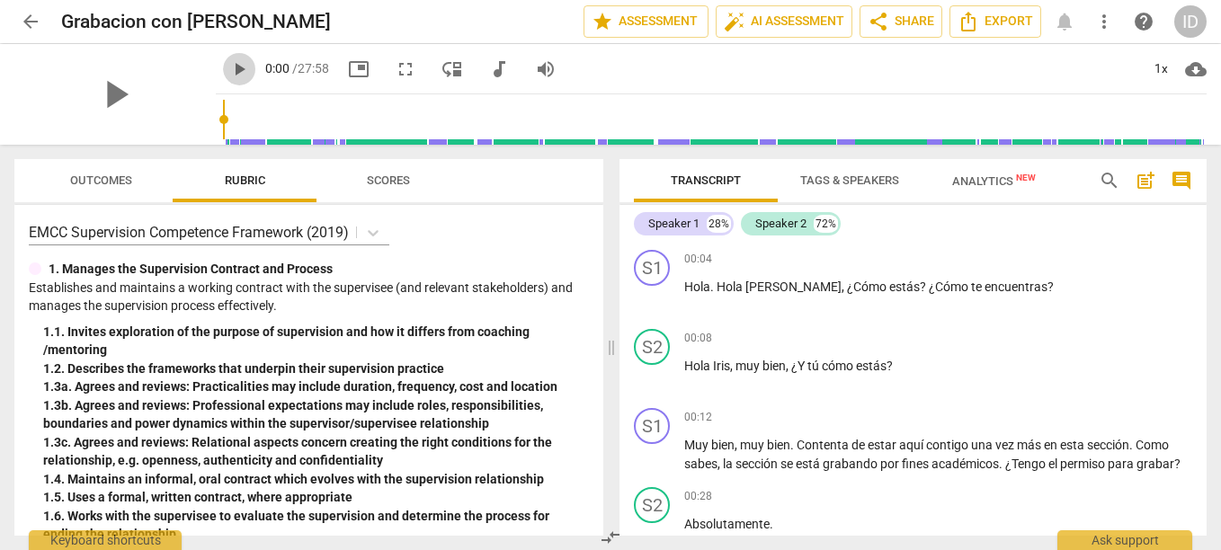
click at [228, 67] on span "play_arrow" at bounding box center [239, 69] width 22 height 22
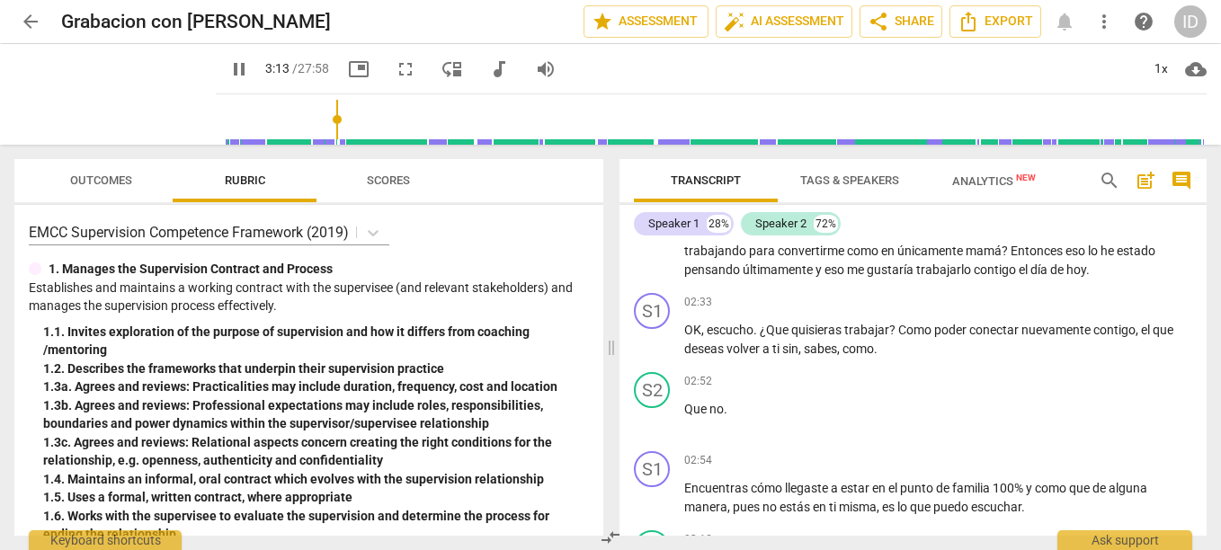
scroll to position [969, 0]
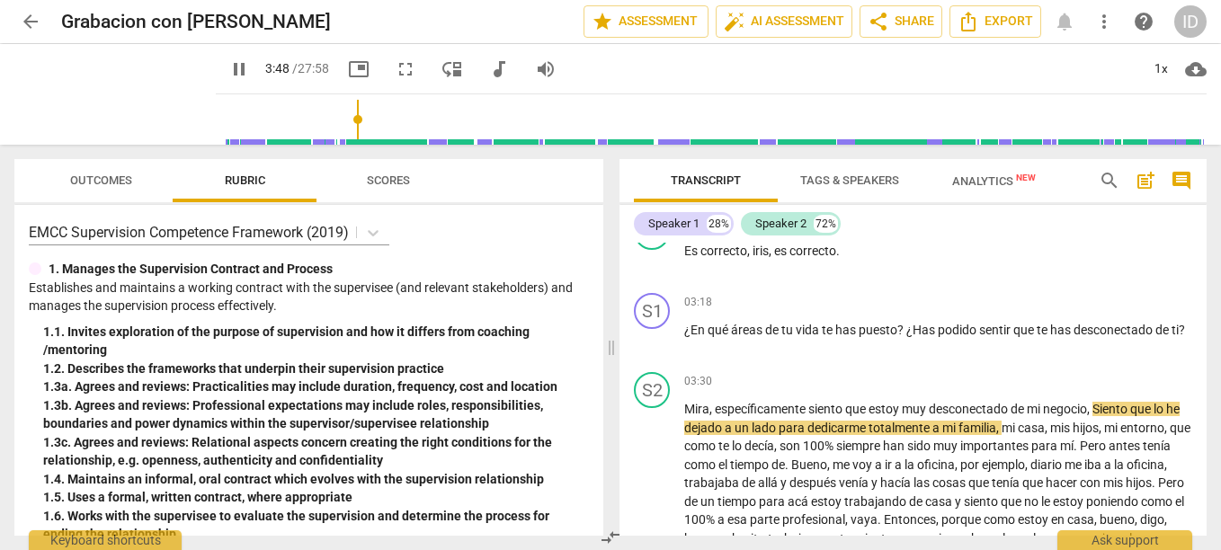
type input "229"
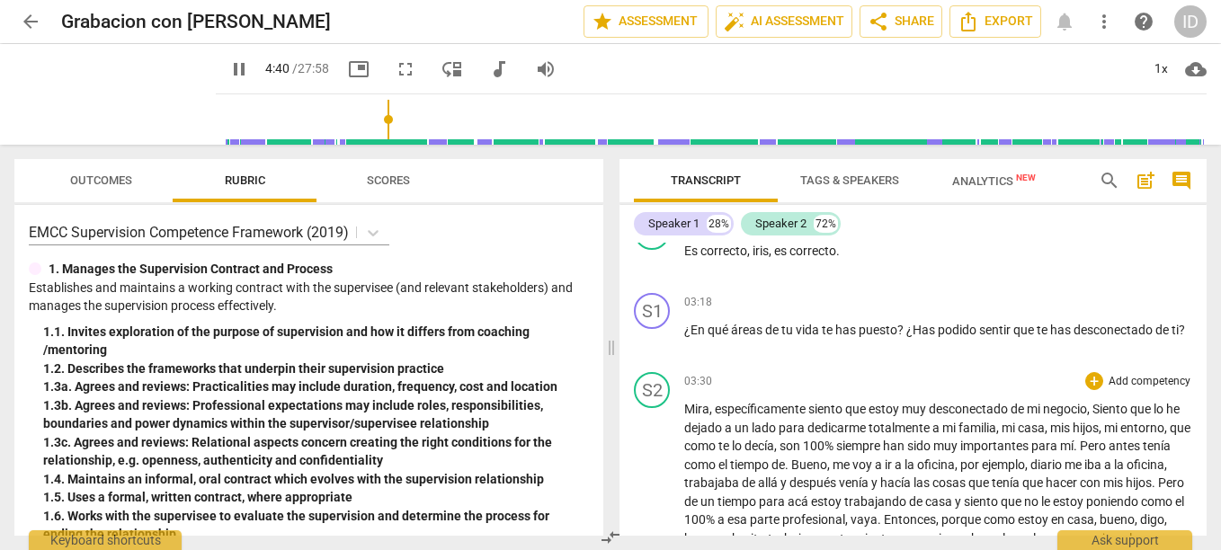
scroll to position [1275, 0]
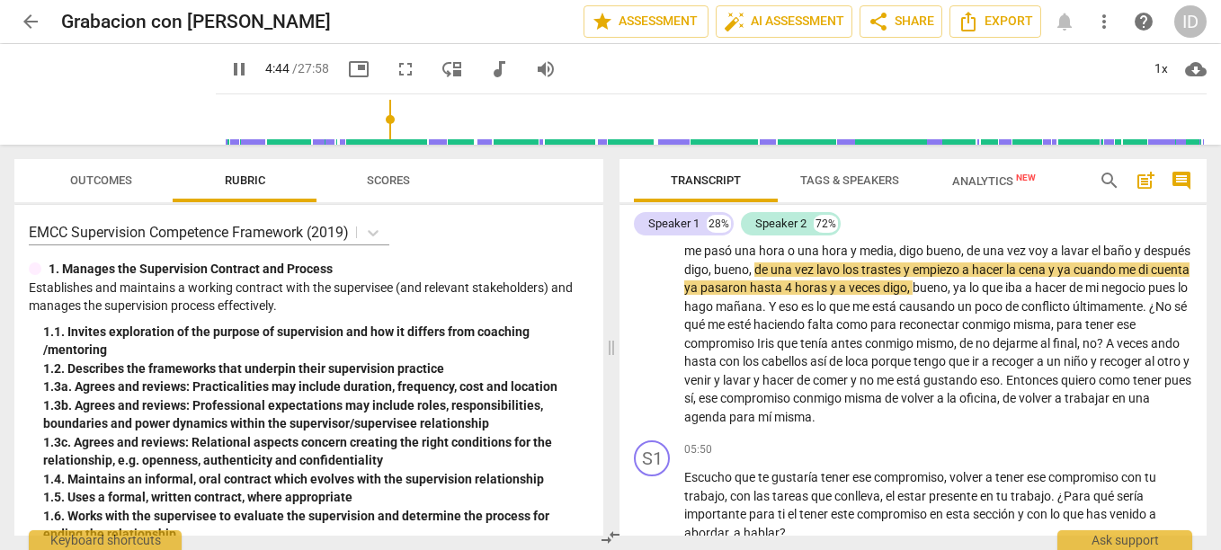
click at [228, 76] on span "pause" at bounding box center [239, 69] width 22 height 22
type input "285"
